Goal: Information Seeking & Learning: Learn about a topic

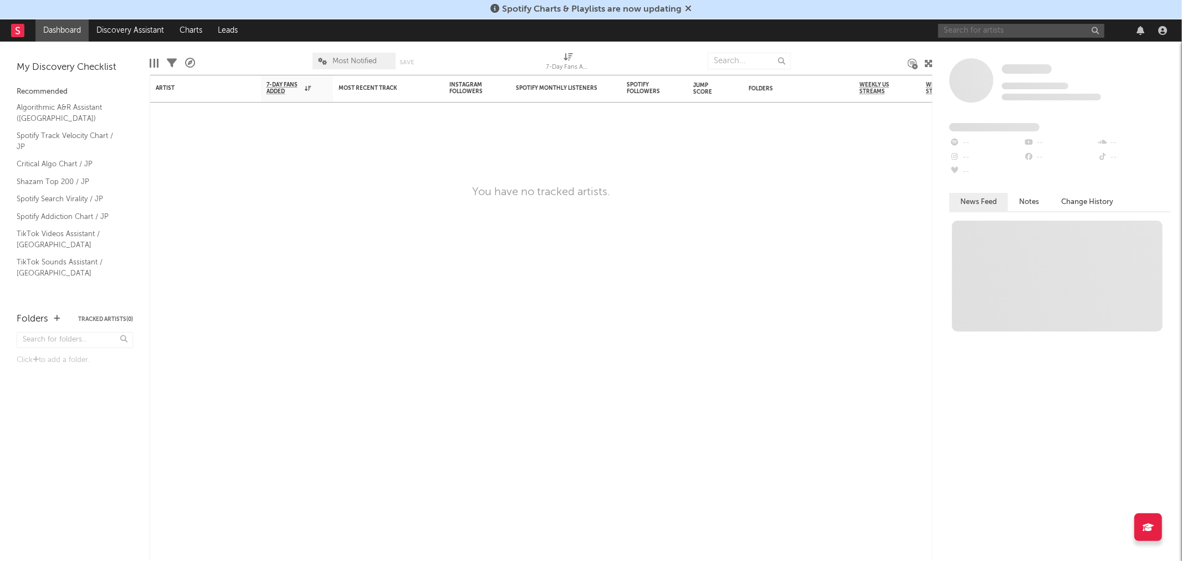
click at [973, 29] on input "text" at bounding box center [1021, 31] width 166 height 14
type input "w"
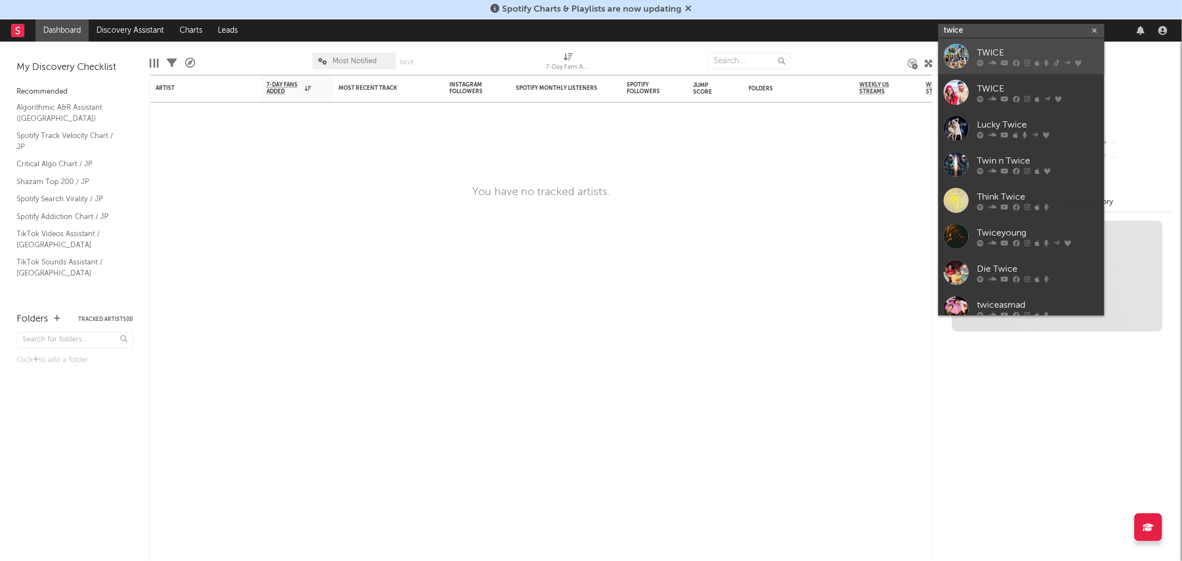
type input "twice"
click at [966, 45] on div at bounding box center [955, 56] width 25 height 25
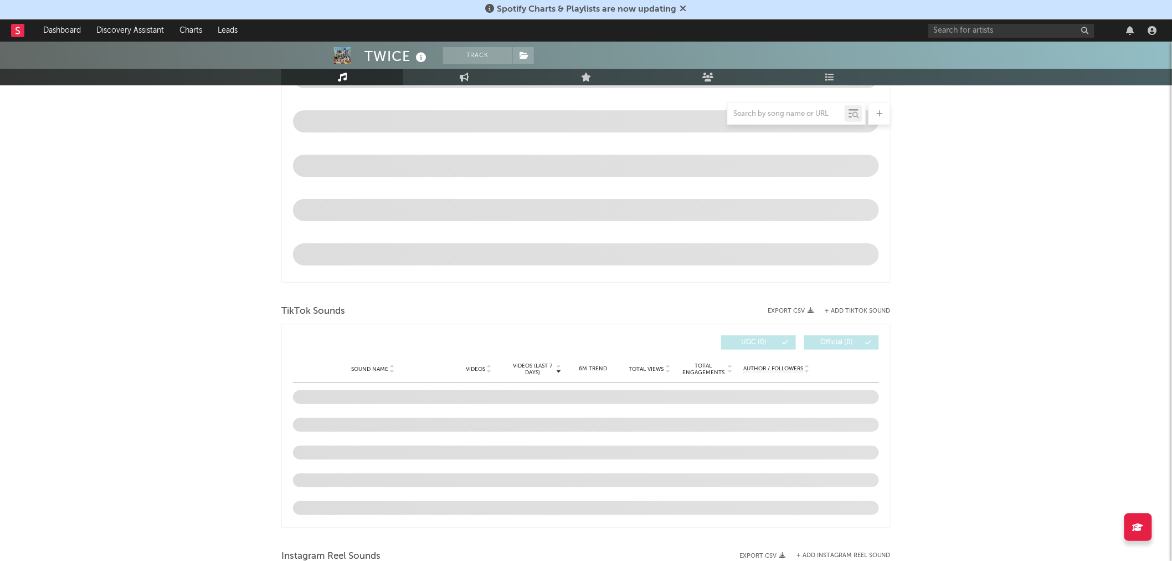
select select "6m"
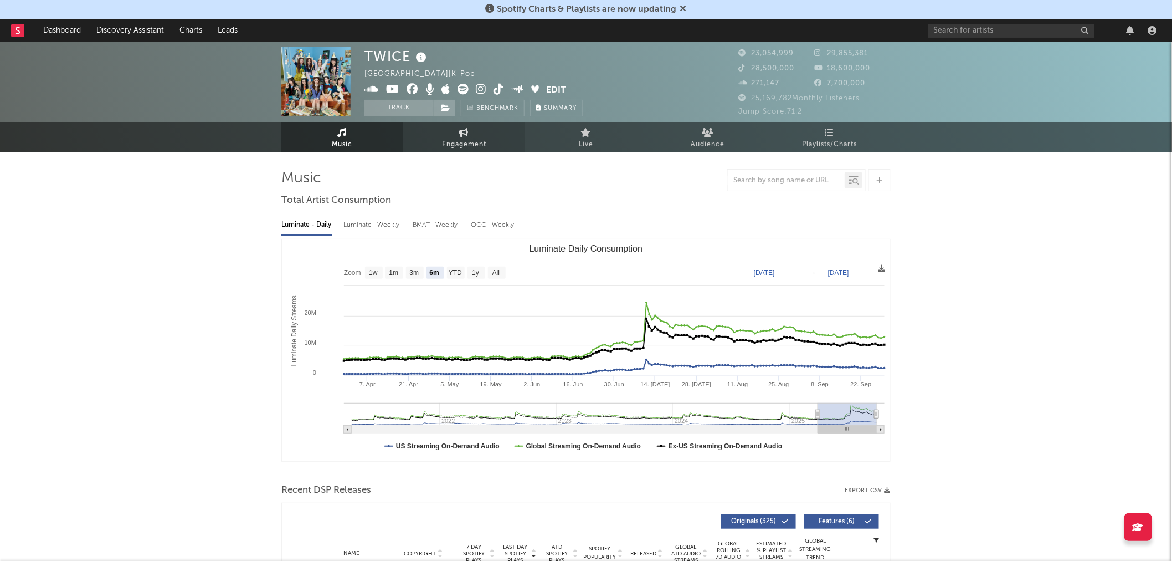
click at [455, 136] on link "Engagement" at bounding box center [464, 137] width 122 height 30
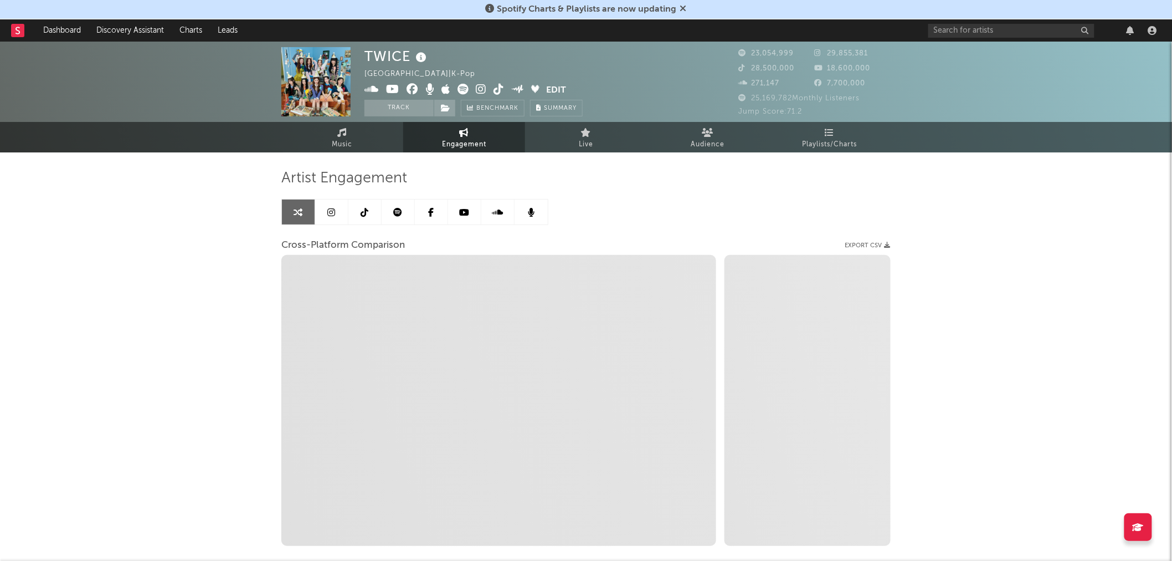
select select "1w"
click at [371, 212] on link at bounding box center [364, 211] width 33 height 25
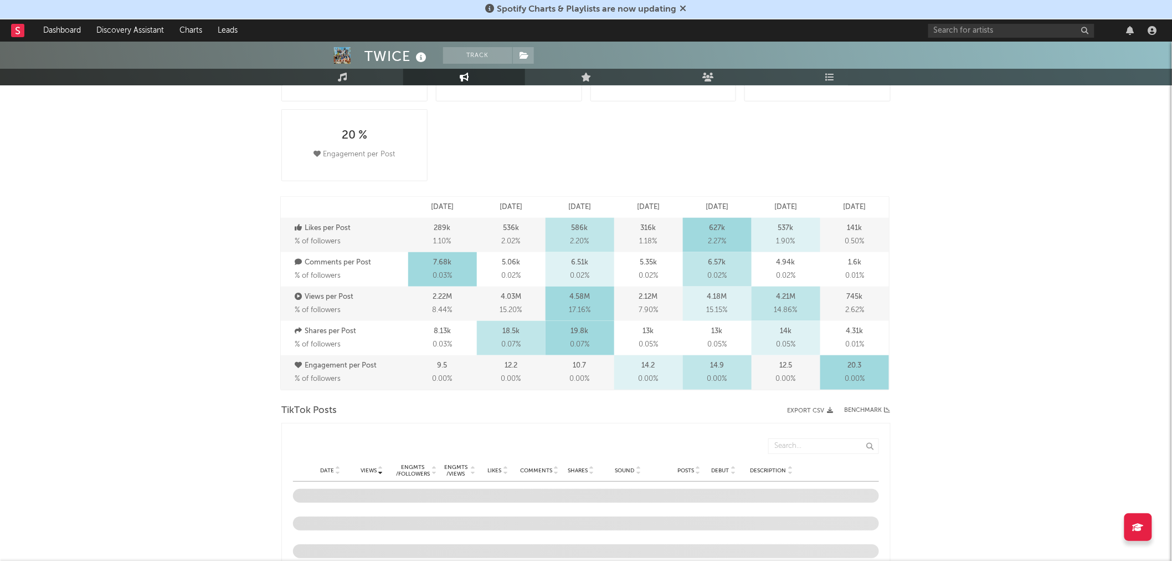
select select "6m"
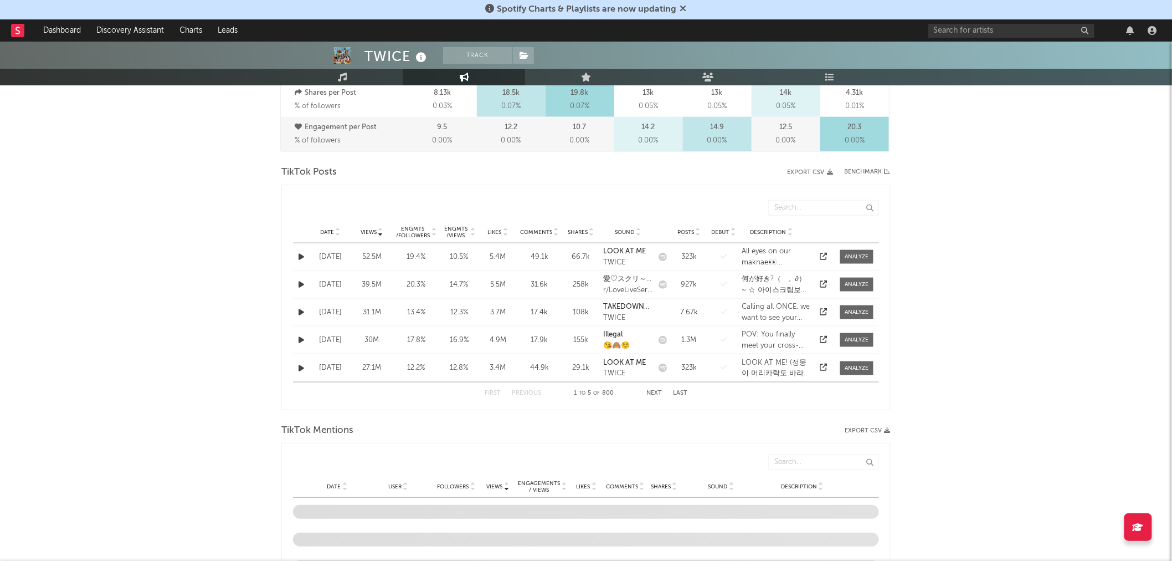
scroll to position [492, 0]
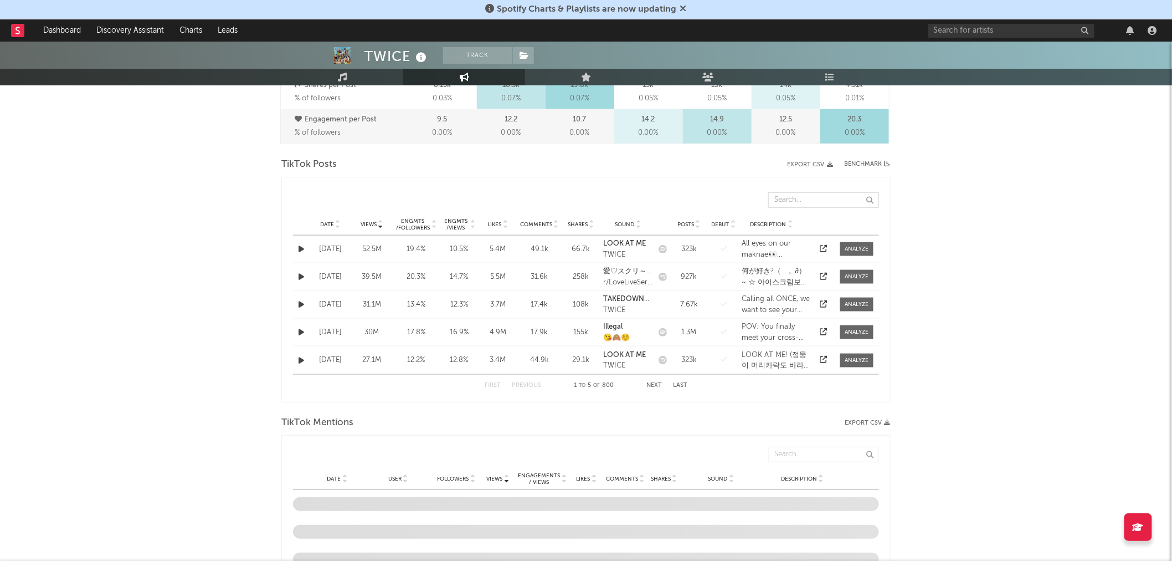
click at [796, 201] on input "text" at bounding box center [823, 200] width 111 height 16
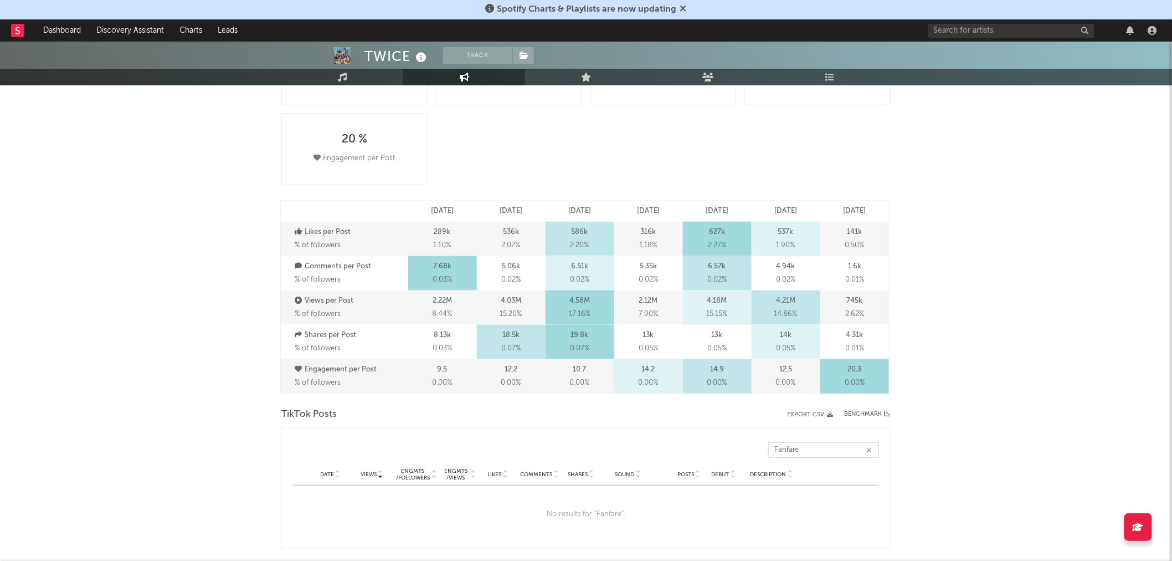
scroll to position [123, 0]
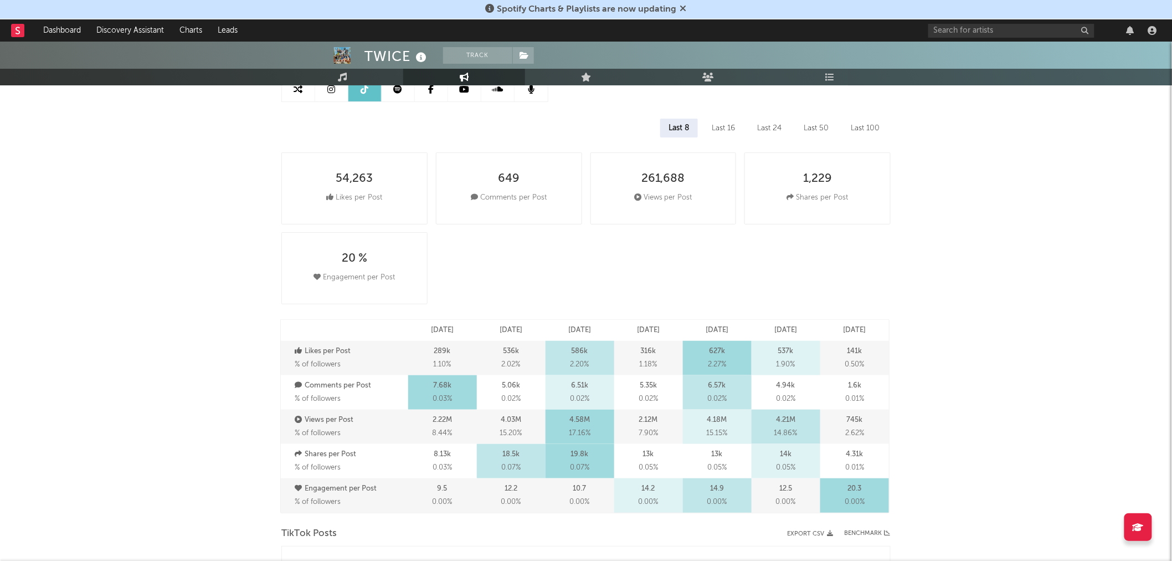
type input "Fanfare"
